Goal: Submit feedback/report problem

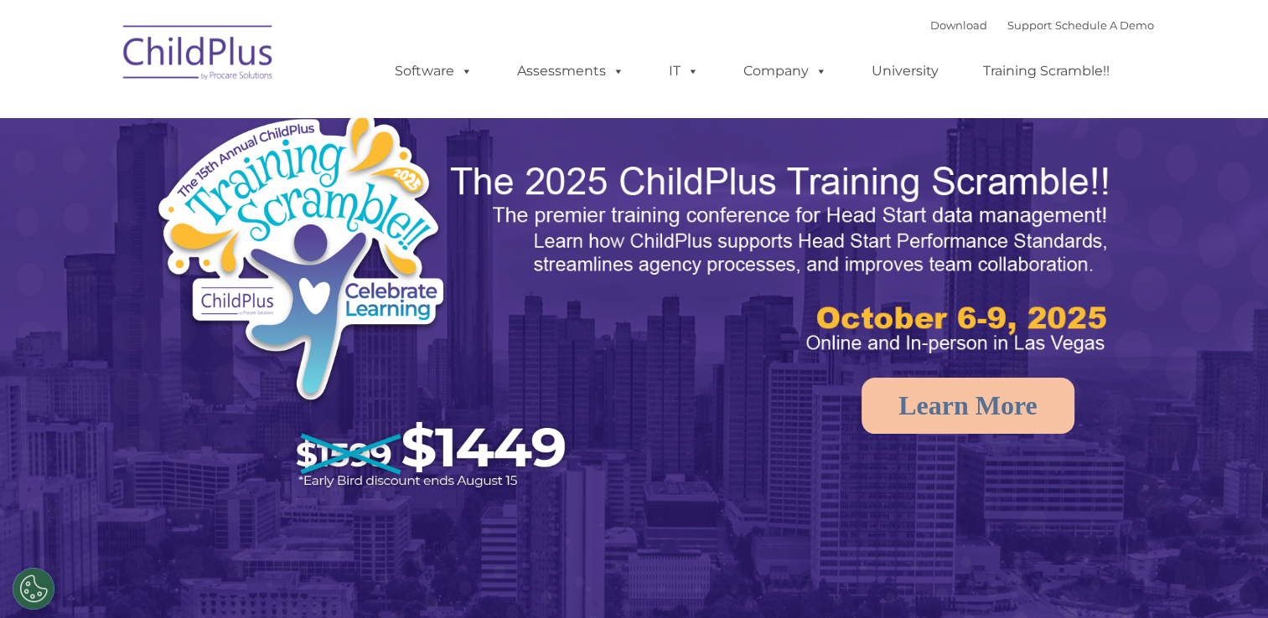
select select "MEDIUM"
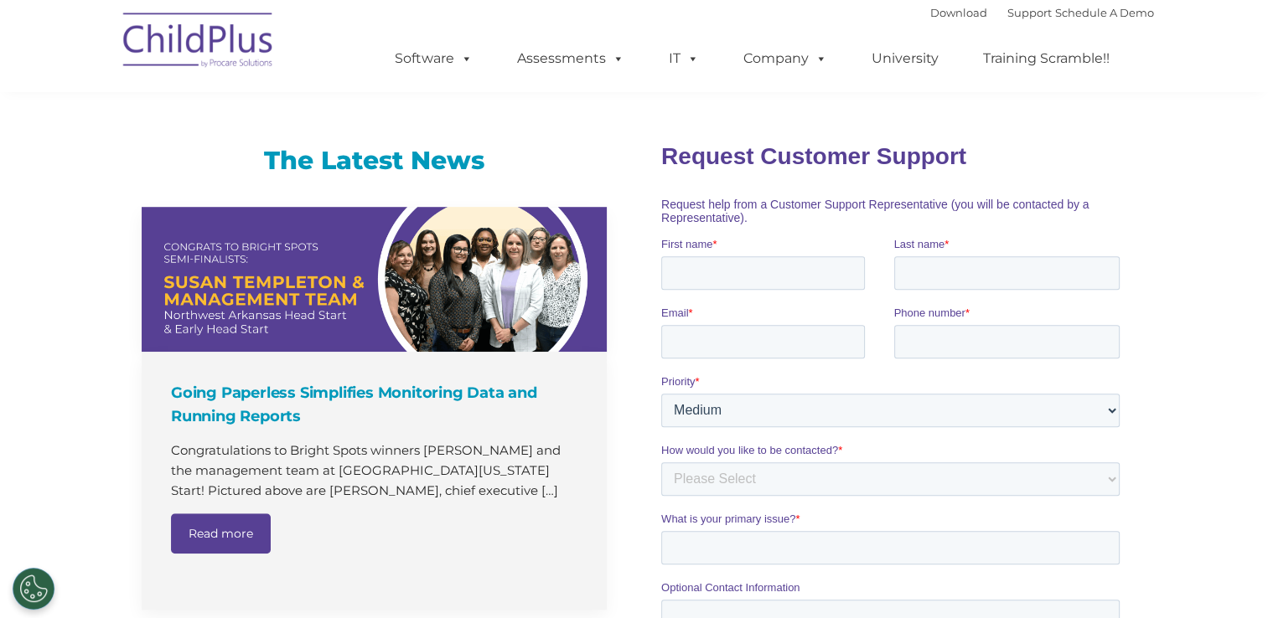
scroll to position [549, 0]
